Goal: Check status: Check status

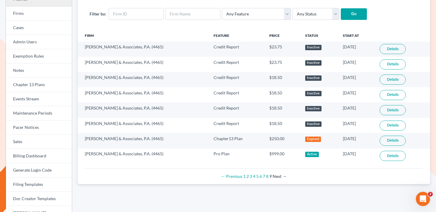
scroll to position [9, 0]
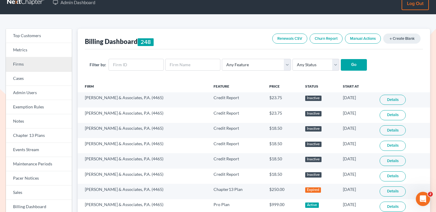
click at [44, 70] on link "Firms" at bounding box center [39, 64] width 66 height 14
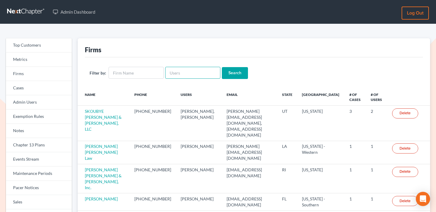
click at [183, 73] on input "text" at bounding box center [192, 73] width 55 height 12
paste input "[EMAIL_ADDRESS][DOMAIN_NAME]"
type input "[EMAIL_ADDRESS][DOMAIN_NAME]"
click at [242, 71] on input "Search" at bounding box center [235, 73] width 26 height 12
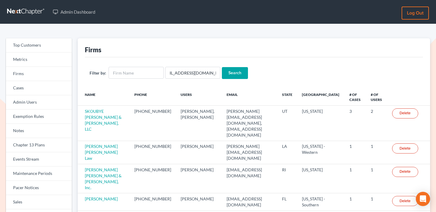
scroll to position [0, 0]
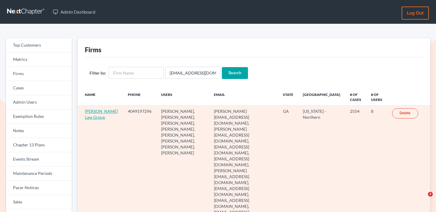
click at [89, 118] on link "[PERSON_NAME] Law Group" at bounding box center [101, 114] width 33 height 11
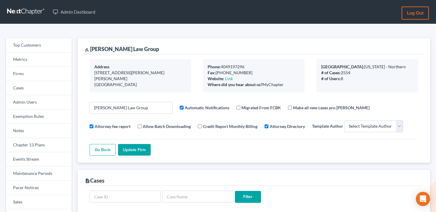
select select
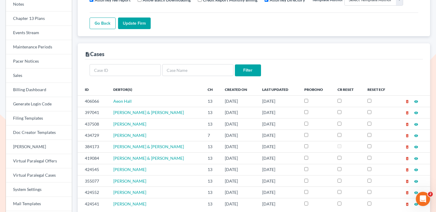
scroll to position [121, 0]
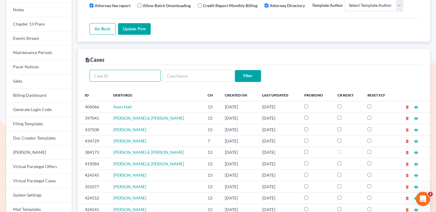
click at [149, 76] on input "text" at bounding box center [125, 76] width 71 height 12
type input "424545"
click at [235, 70] on input "Filter" at bounding box center [248, 76] width 26 height 12
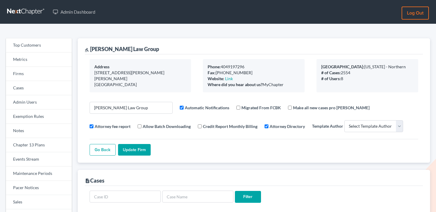
select select
drag, startPoint x: 353, startPoint y: 67, endPoint x: 396, endPoint y: 65, distance: 43.0
click at [396, 66] on div "Primary District: Georgia - Northern" at bounding box center [367, 67] width 92 height 6
copy div "Georgia - Northern"
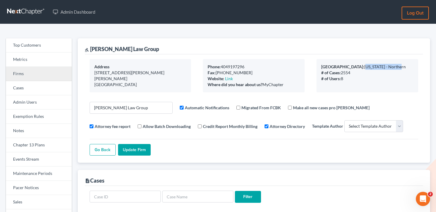
click at [47, 71] on link "Firms" at bounding box center [39, 74] width 66 height 14
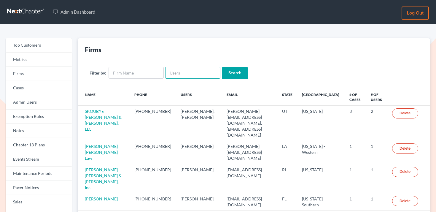
click at [199, 69] on input "text" at bounding box center [192, 73] width 55 height 12
paste input "[EMAIL_ADDRESS][DOMAIN_NAME]"
type input "[EMAIL_ADDRESS][DOMAIN_NAME]"
click at [224, 73] on input "Search" at bounding box center [235, 73] width 26 height 12
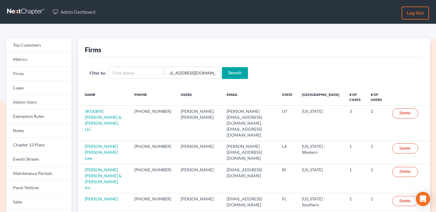
scroll to position [0, 0]
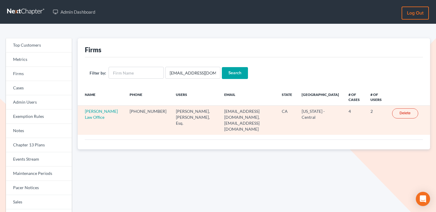
click at [94, 114] on td "Hoover Law Office" at bounding box center [101, 120] width 47 height 29
click at [95, 111] on link "Hoover Law Office" at bounding box center [101, 114] width 33 height 11
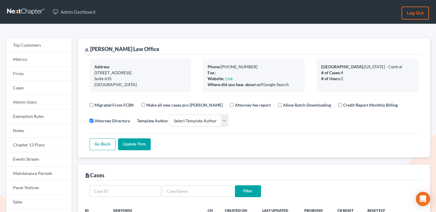
select select
click at [52, 72] on link "Firms" at bounding box center [39, 74] width 66 height 14
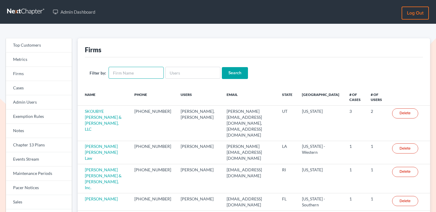
click at [142, 74] on input "text" at bounding box center [136, 73] width 55 height 12
paste input "[PERSON_NAME] & Associates"
type input "[PERSON_NAME] & Associates"
click at [237, 75] on input "Search" at bounding box center [235, 73] width 26 height 12
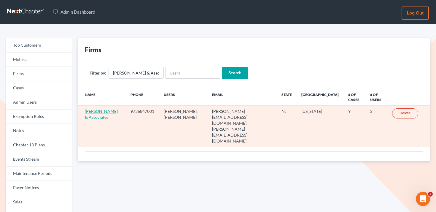
click at [92, 118] on link "[PERSON_NAME] & Associates" at bounding box center [101, 114] width 33 height 11
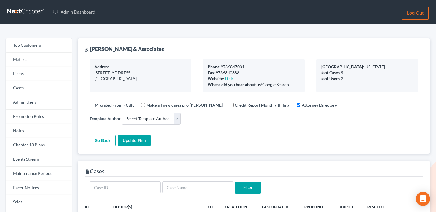
select select
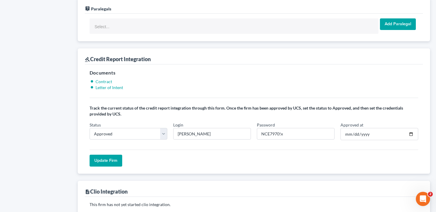
scroll to position [496, 0]
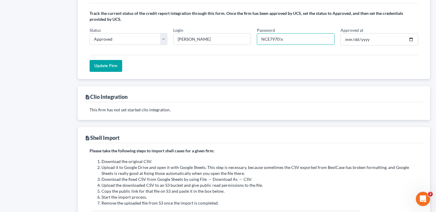
drag, startPoint x: 279, startPoint y: 39, endPoint x: 257, endPoint y: 38, distance: 22.6
click at [257, 38] on input "NCE7970!x" at bounding box center [296, 39] width 78 height 12
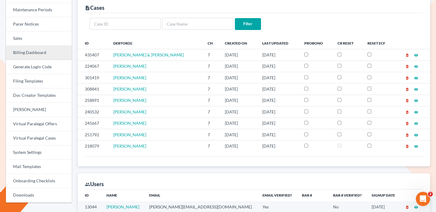
scroll to position [121, 0]
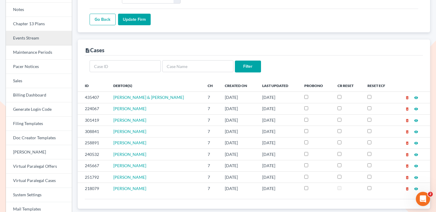
click at [38, 40] on link "Events Stream" at bounding box center [39, 38] width 66 height 14
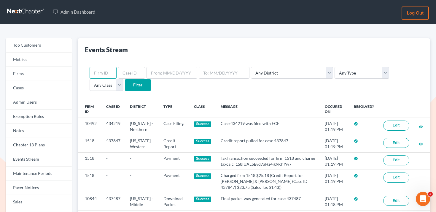
click at [106, 69] on input "text" at bounding box center [103, 73] width 27 height 12
paste input "7833"
type input "7833"
click at [125, 83] on input "Filter" at bounding box center [138, 85] width 26 height 12
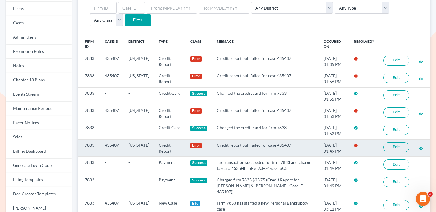
scroll to position [64, 0]
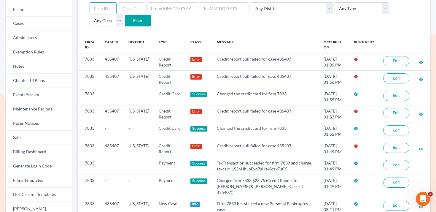
click at [105, 10] on input "text" at bounding box center [103, 8] width 27 height 12
paste input "7833"
type input "7833"
click at [337, 17] on form "7833 Any District Alabama - Middle Alabama - Northern Alabama - Southern Alaska…" at bounding box center [254, 14] width 329 height 24
click at [341, 6] on select "Any Type Case Applied To Plan Case Archive Case Duplicate Case Filing Chapter 1…" at bounding box center [362, 8] width 55 height 12
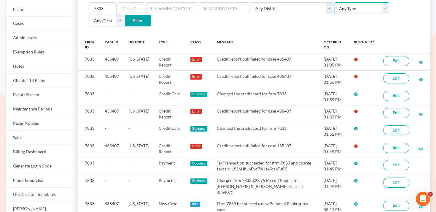
select select "credit_report"
click at [335, 2] on select "Any Type Case Applied To Plan Case Archive Case Duplicate Case Filing Chapter 1…" at bounding box center [362, 8] width 55 height 12
click at [106, 26] on div "7833 Any District Alabama - Middle Alabama - Northern Alabama - Southern Alaska…" at bounding box center [254, 14] width 338 height 43
click at [125, 23] on input "Filter" at bounding box center [138, 21] width 26 height 12
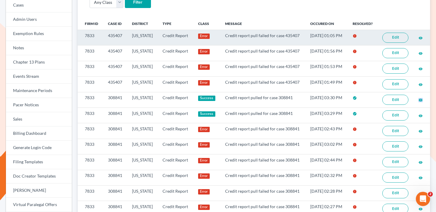
click at [422, 40] on icon "visibility" at bounding box center [421, 38] width 4 height 4
